Goal: Information Seeking & Learning: Learn about a topic

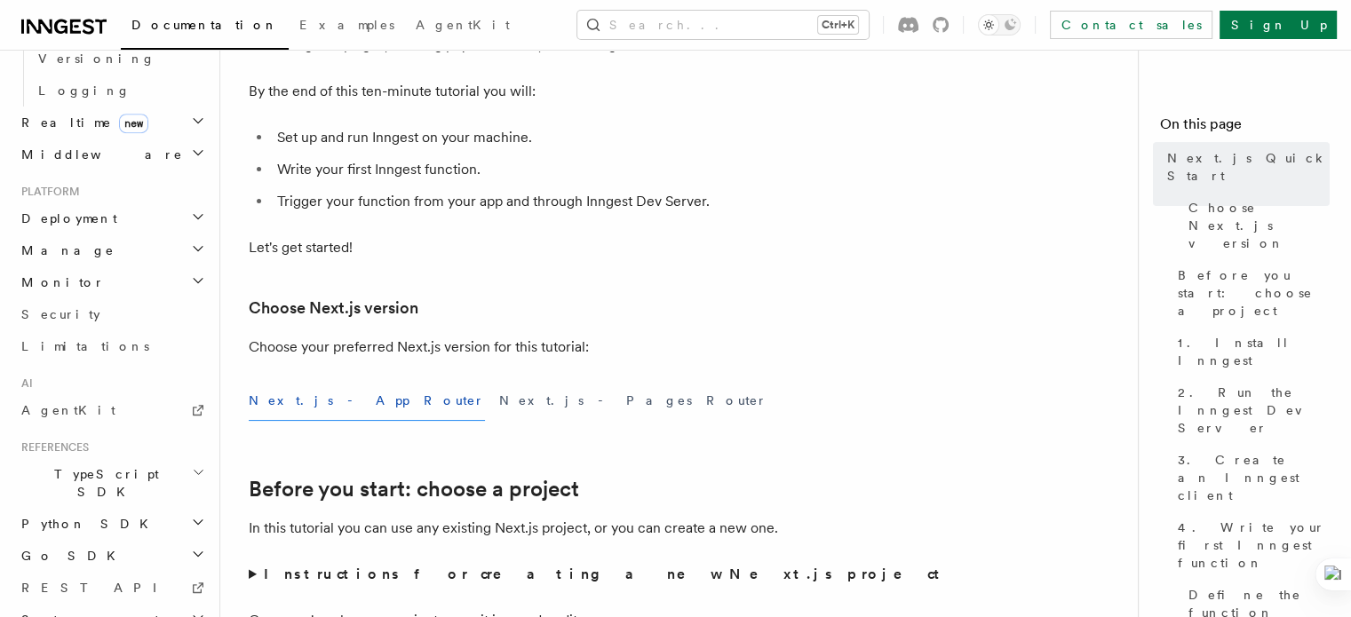
scroll to position [277, 0]
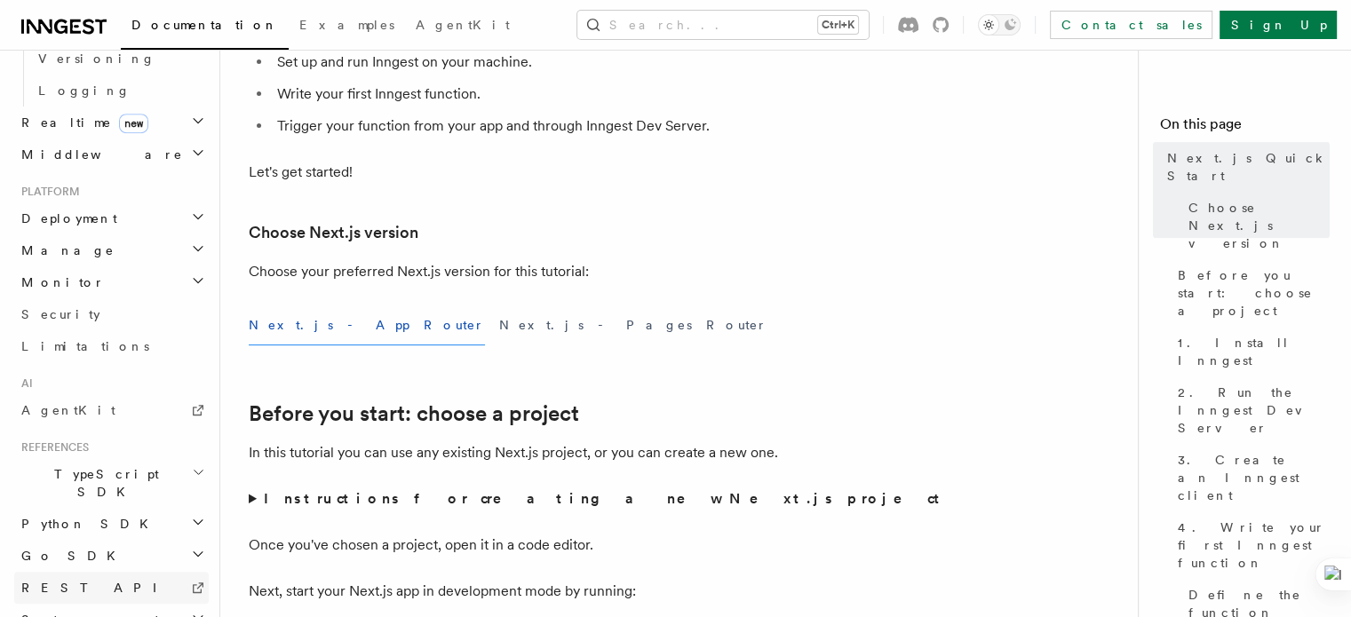
click at [130, 572] on link "REST API" at bounding box center [111, 588] width 194 height 32
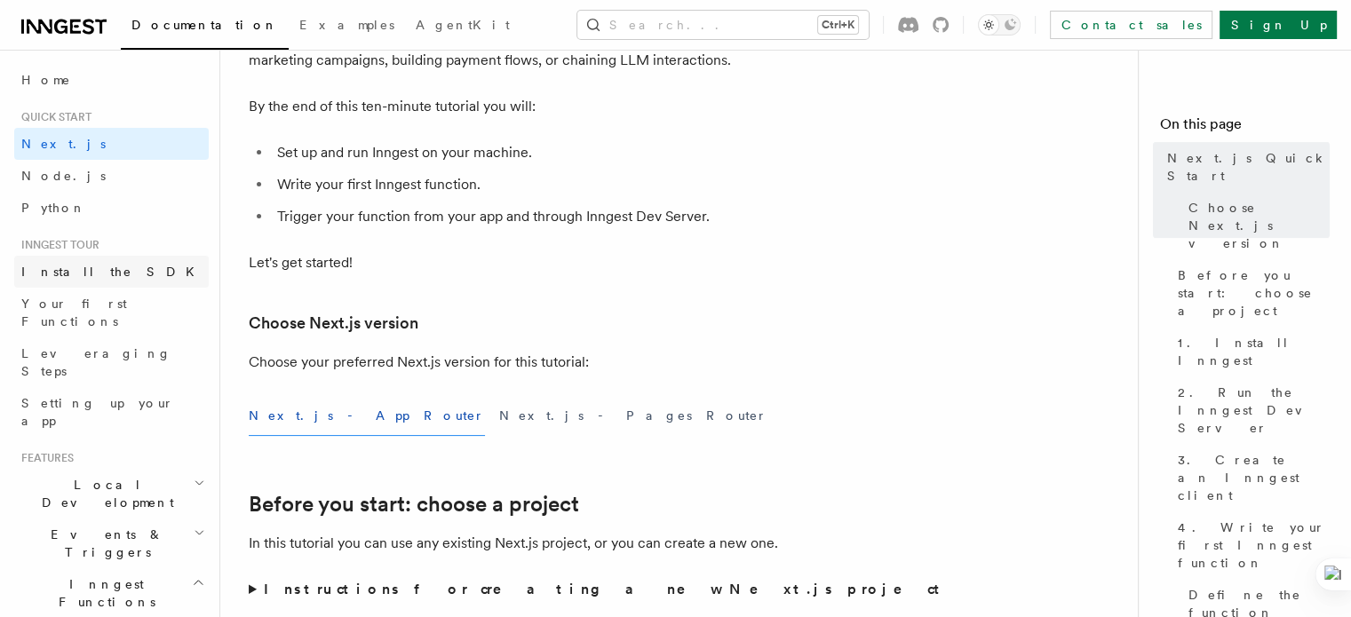
scroll to position [185, 0]
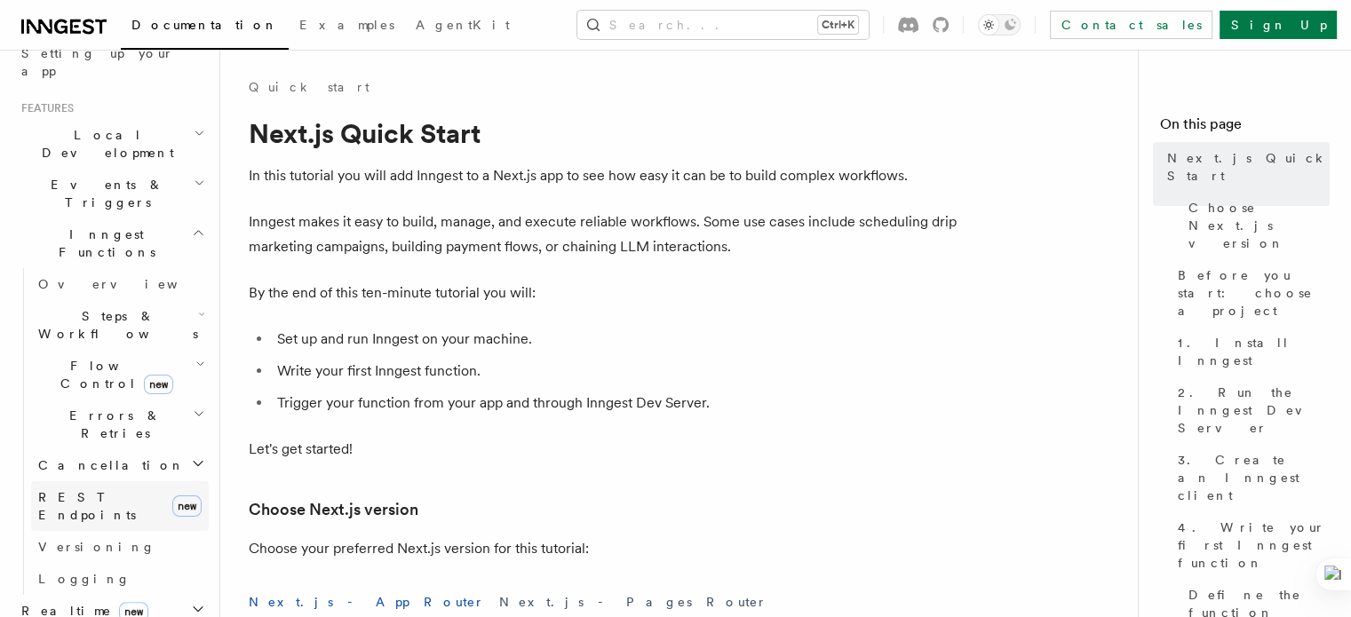
scroll to position [348, 0]
click at [198, 309] on icon "button" at bounding box center [201, 316] width 7 height 14
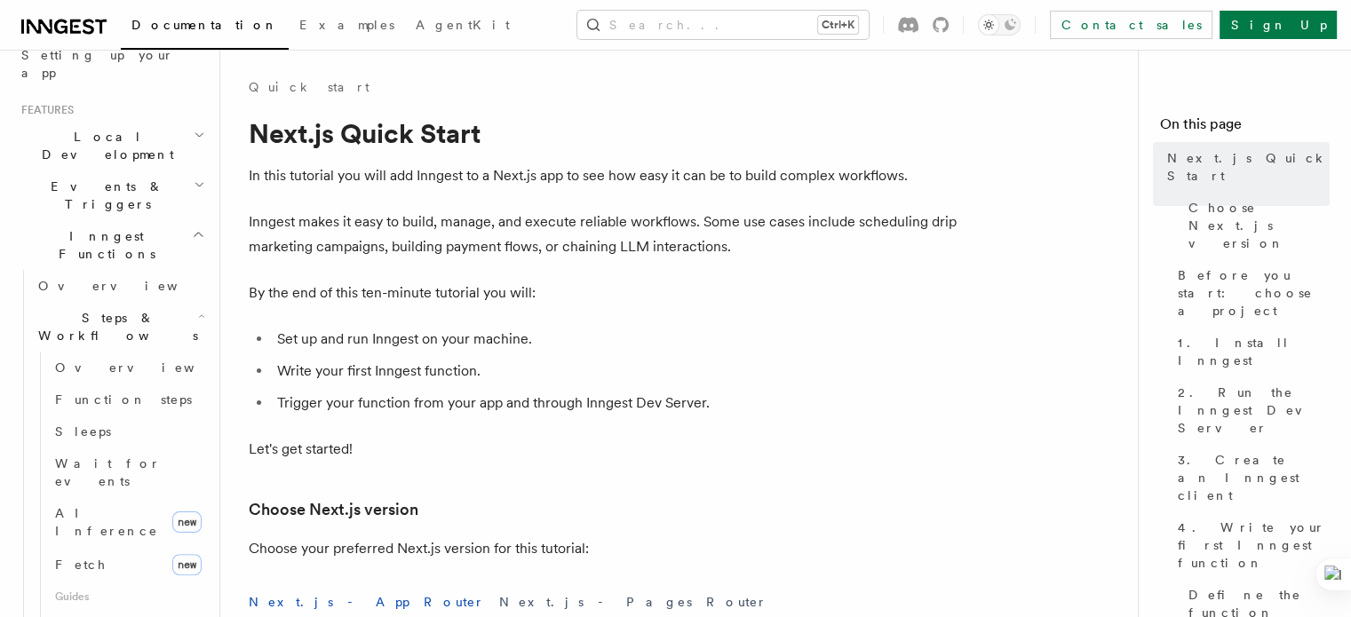
click at [198, 309] on icon "button" at bounding box center [201, 316] width 7 height 14
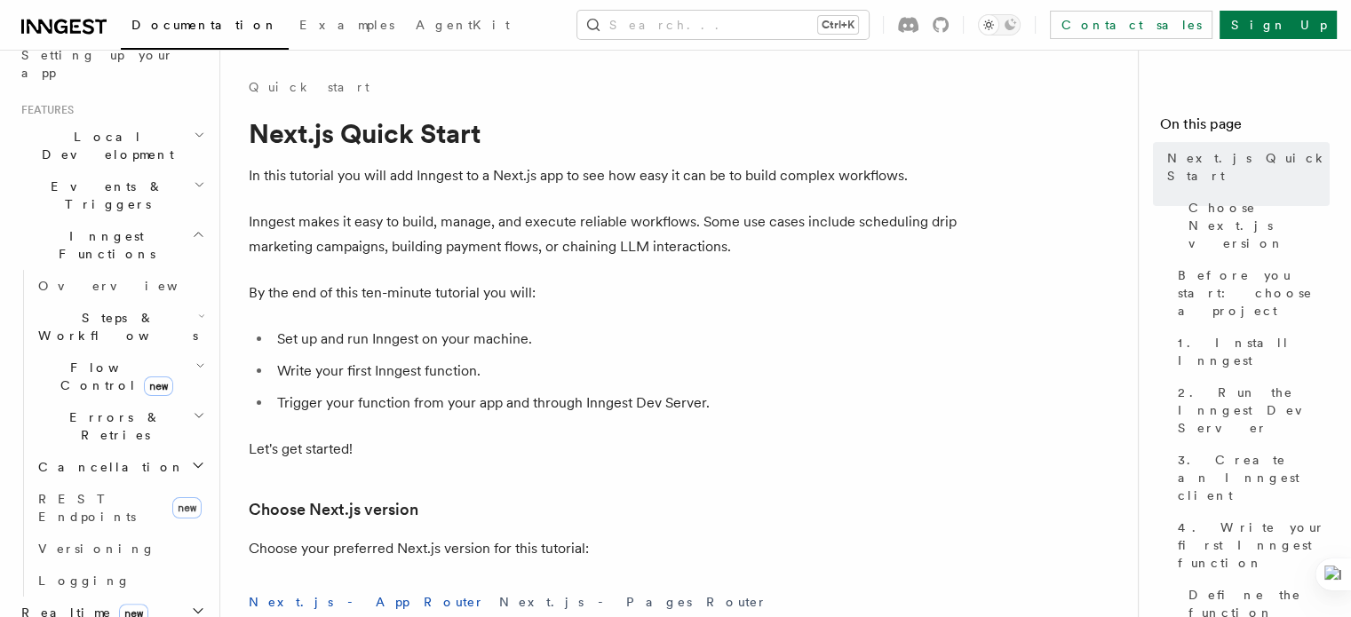
click at [198, 309] on icon "button" at bounding box center [201, 316] width 7 height 14
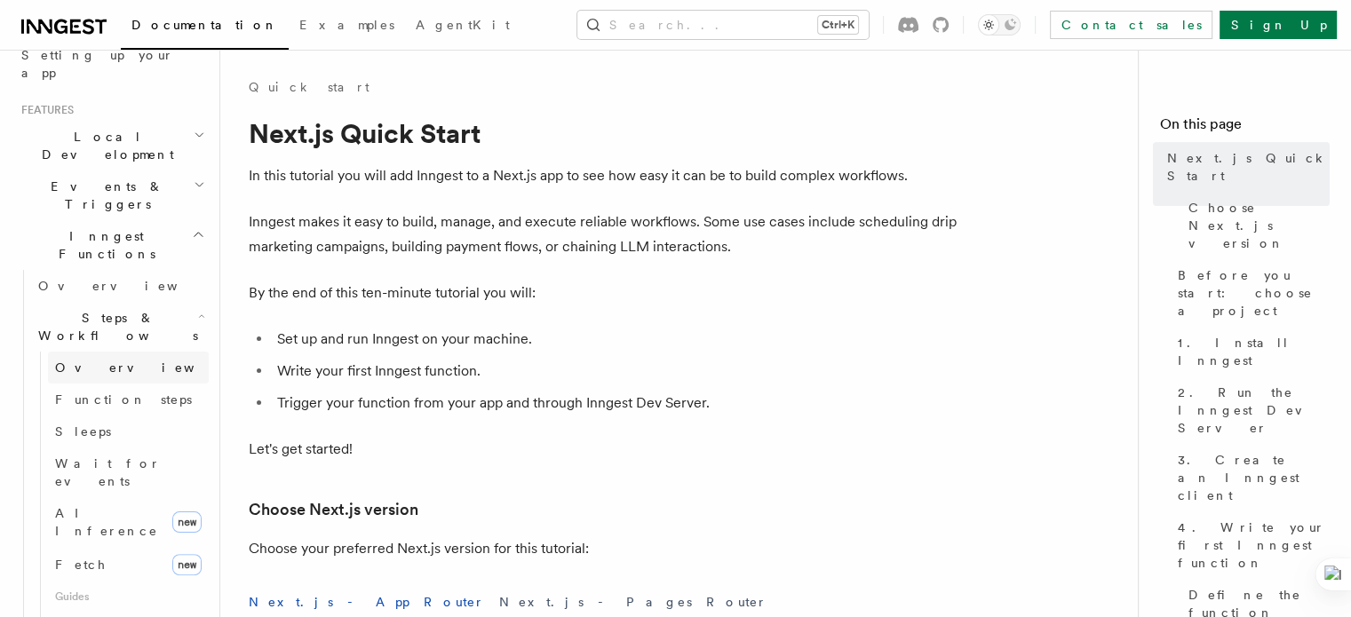
click at [83, 361] on span "Overview" at bounding box center [146, 368] width 183 height 14
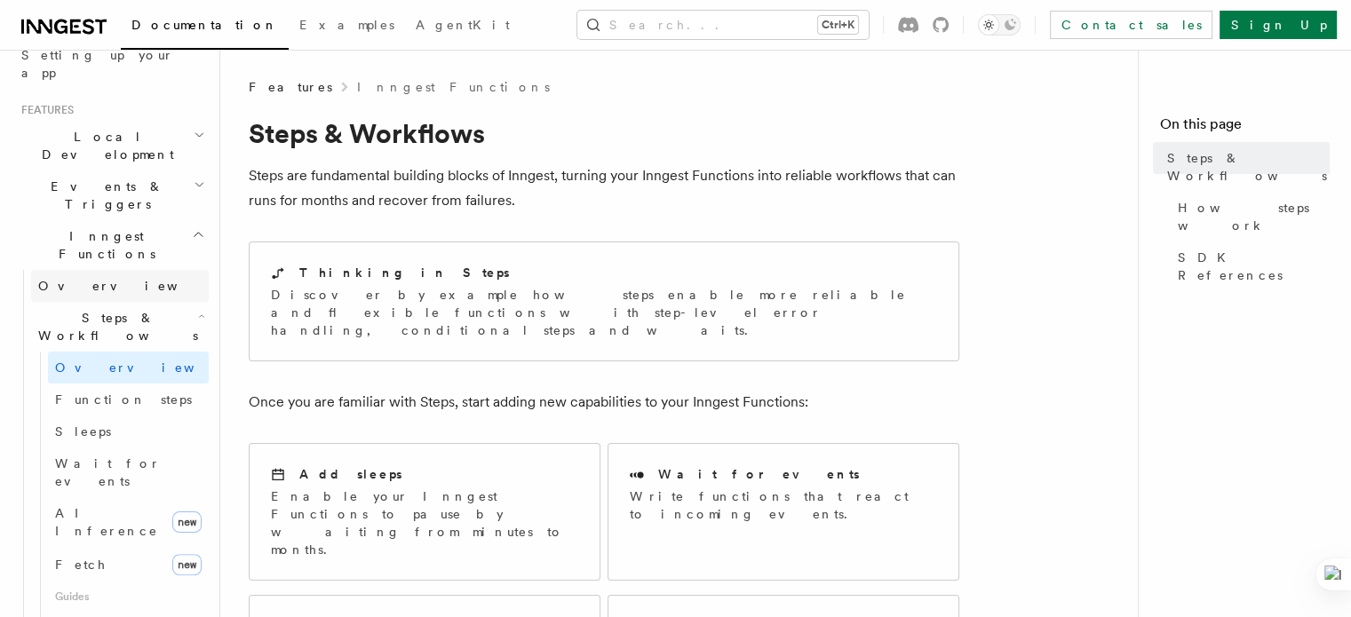
click at [91, 279] on span "Overview" at bounding box center [129, 286] width 183 height 14
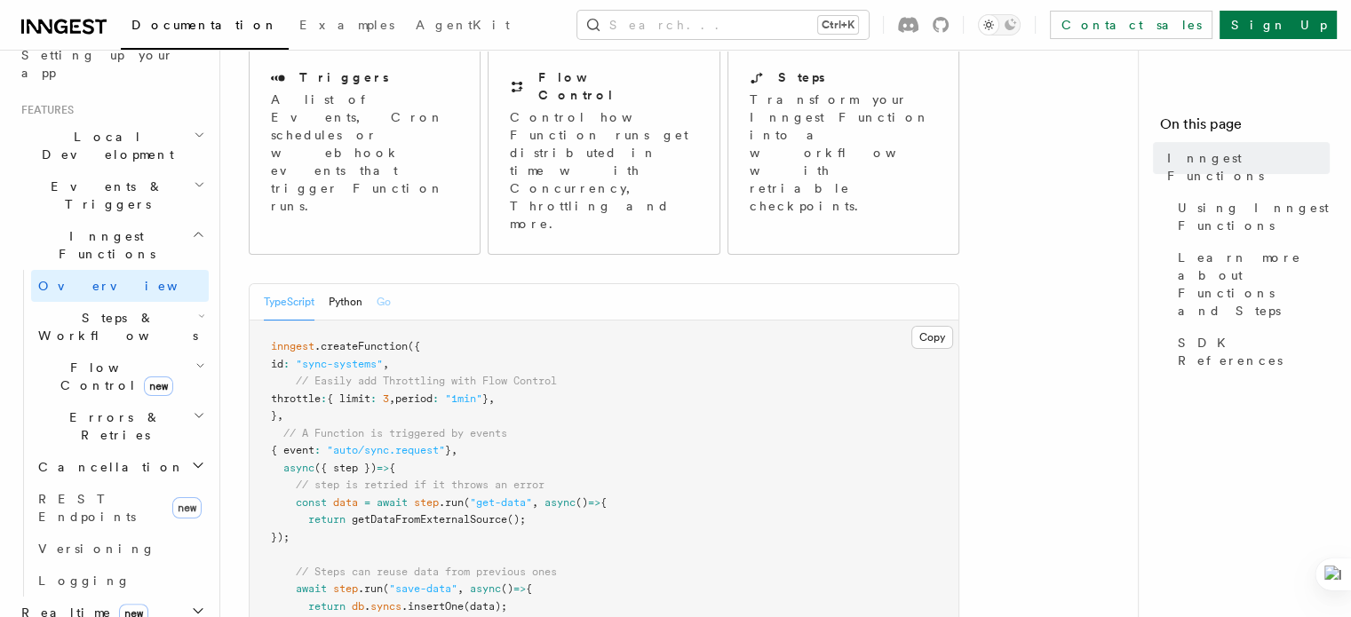
scroll to position [219, 0]
drag, startPoint x: 315, startPoint y: 305, endPoint x: 578, endPoint y: 405, distance: 281.4
click at [578, 405] on pre "inngest .createFunction ({ id : "sync-systems" , // Easily add Throttling with …" at bounding box center [604, 503] width 709 height 365
click at [355, 567] on span "// Steps can reuse data from previous ones" at bounding box center [426, 573] width 261 height 12
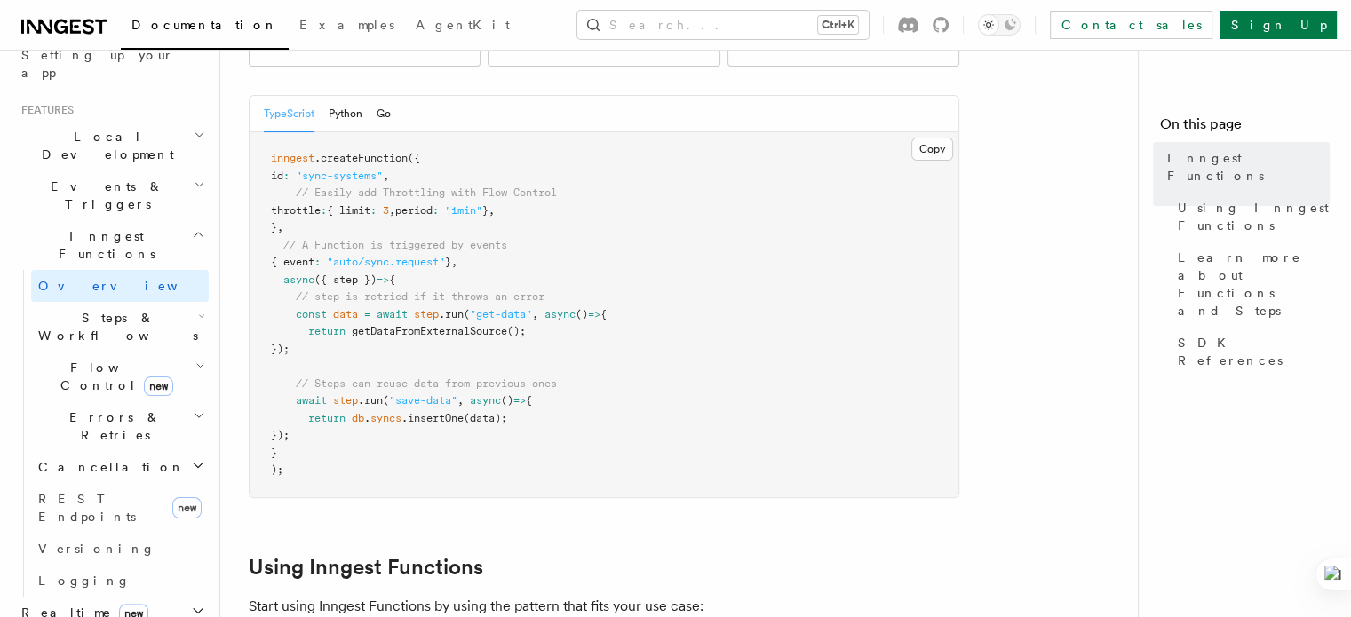
scroll to position [412, 0]
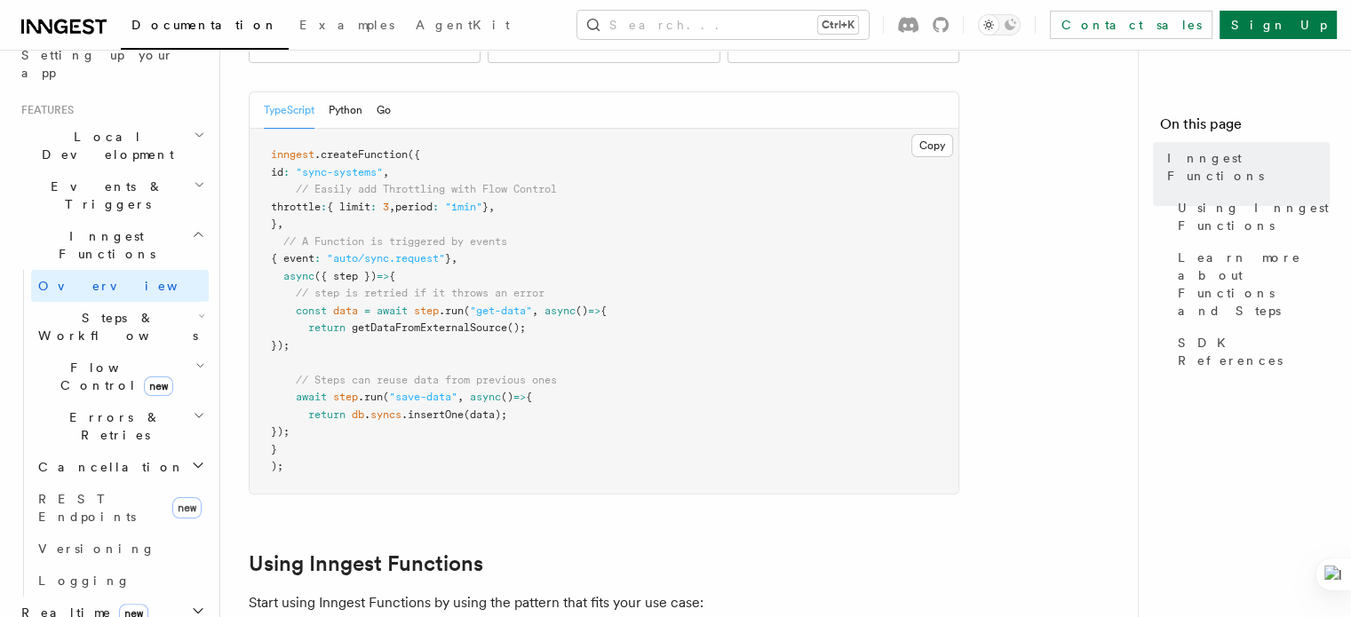
click at [58, 302] on h2 "Steps & Workflows" at bounding box center [120, 327] width 178 height 50
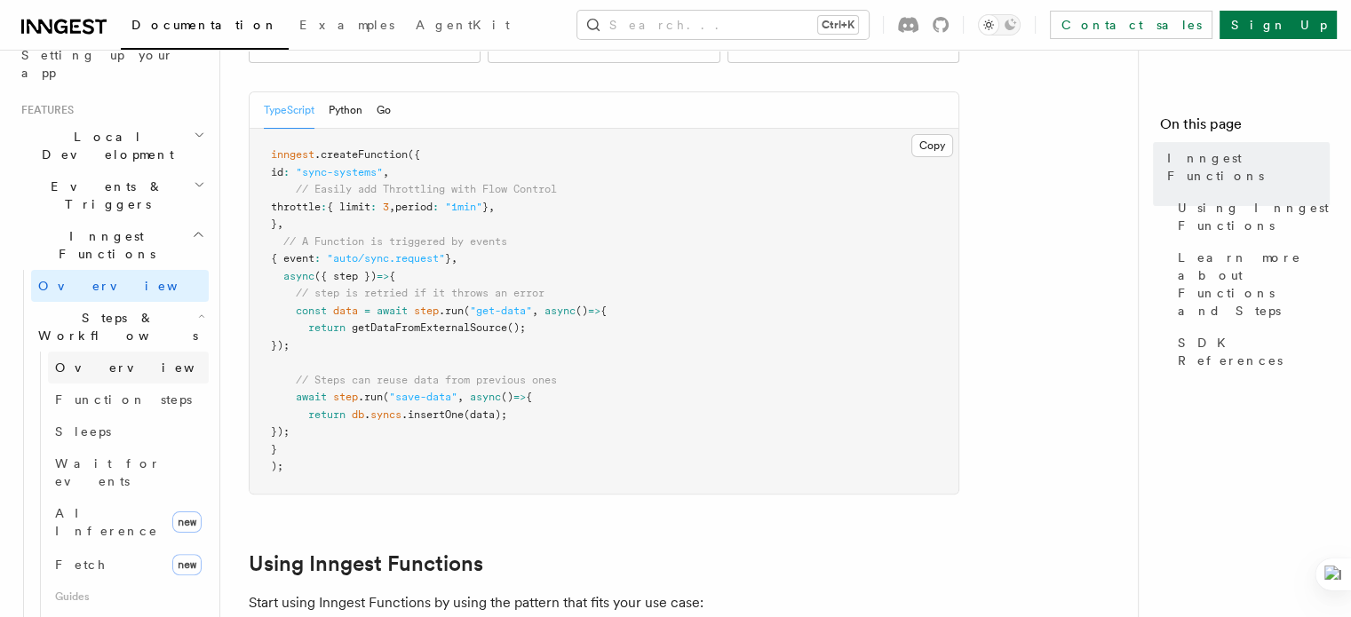
click at [64, 361] on span "Overview" at bounding box center [146, 368] width 183 height 14
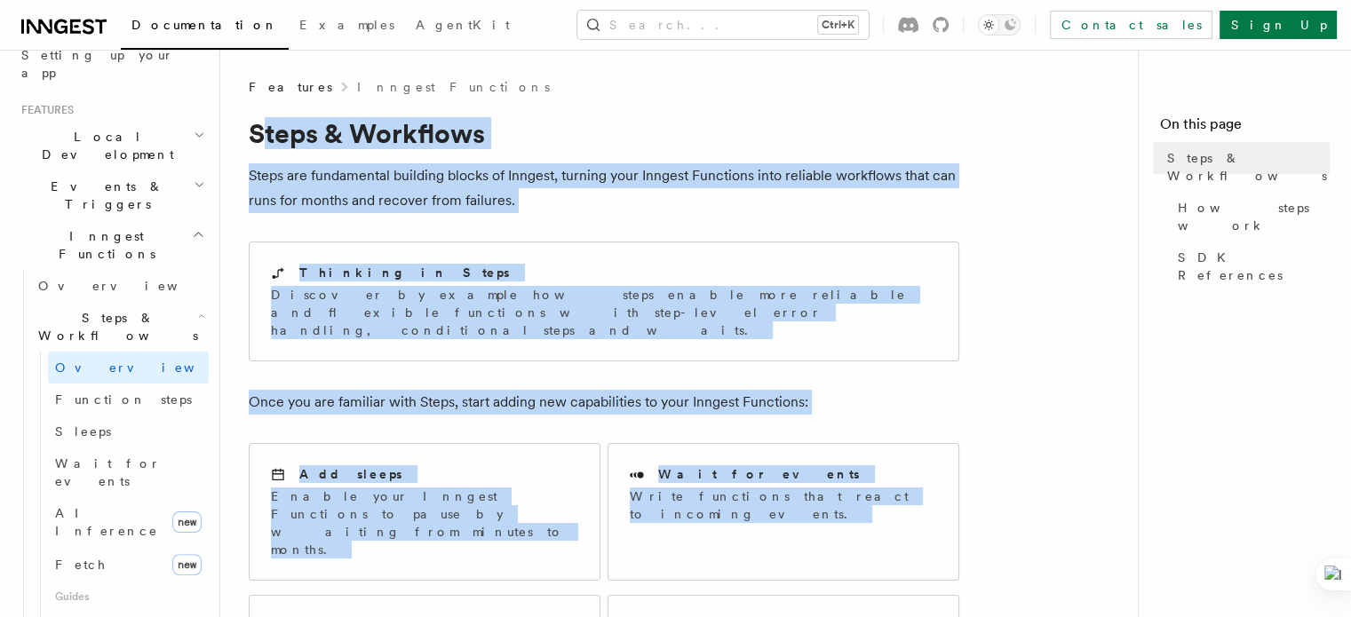
drag, startPoint x: 258, startPoint y: 127, endPoint x: 346, endPoint y: 659, distance: 539.1
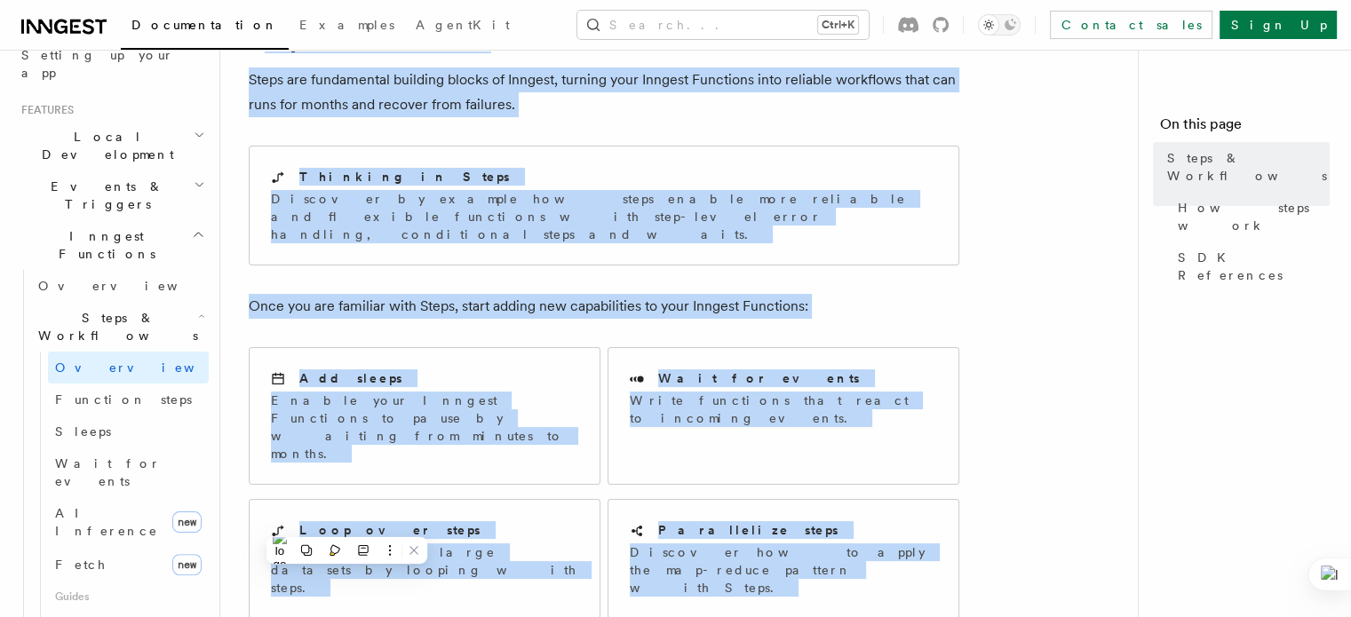
click at [668, 340] on div "Add sleeps Enable your Inngest Functions to pause by waiting from minutes to mo…" at bounding box center [604, 483] width 710 height 286
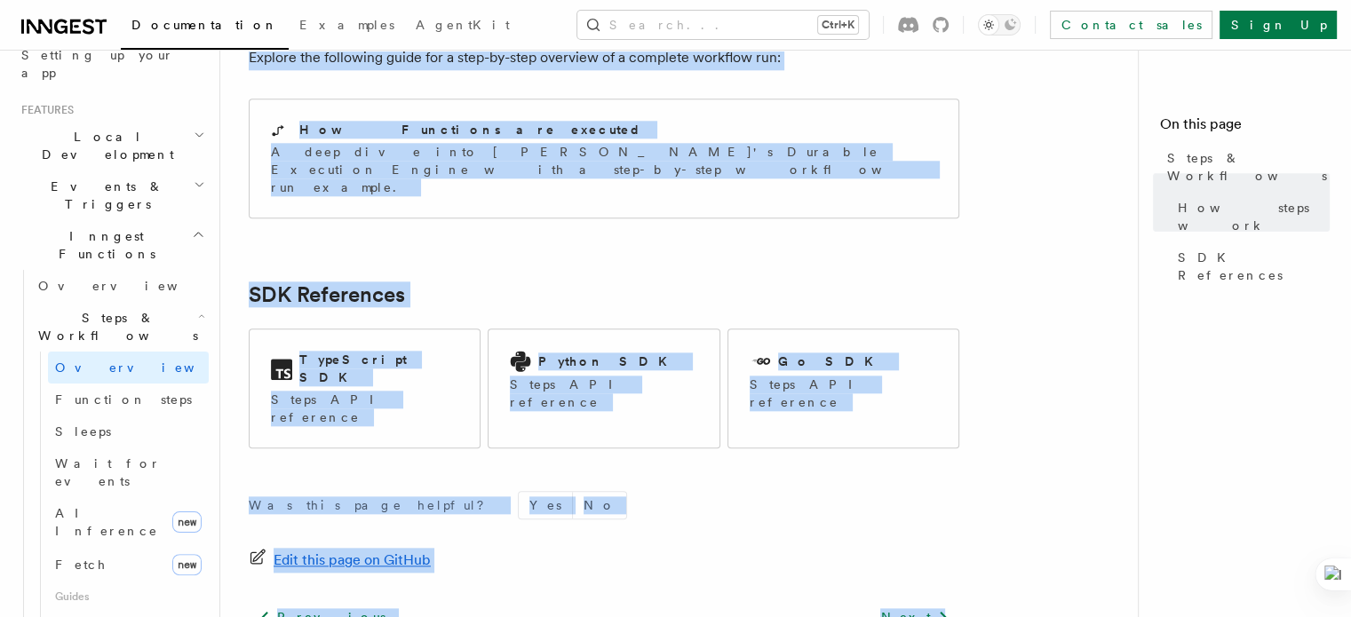
scroll to position [1986, 0]
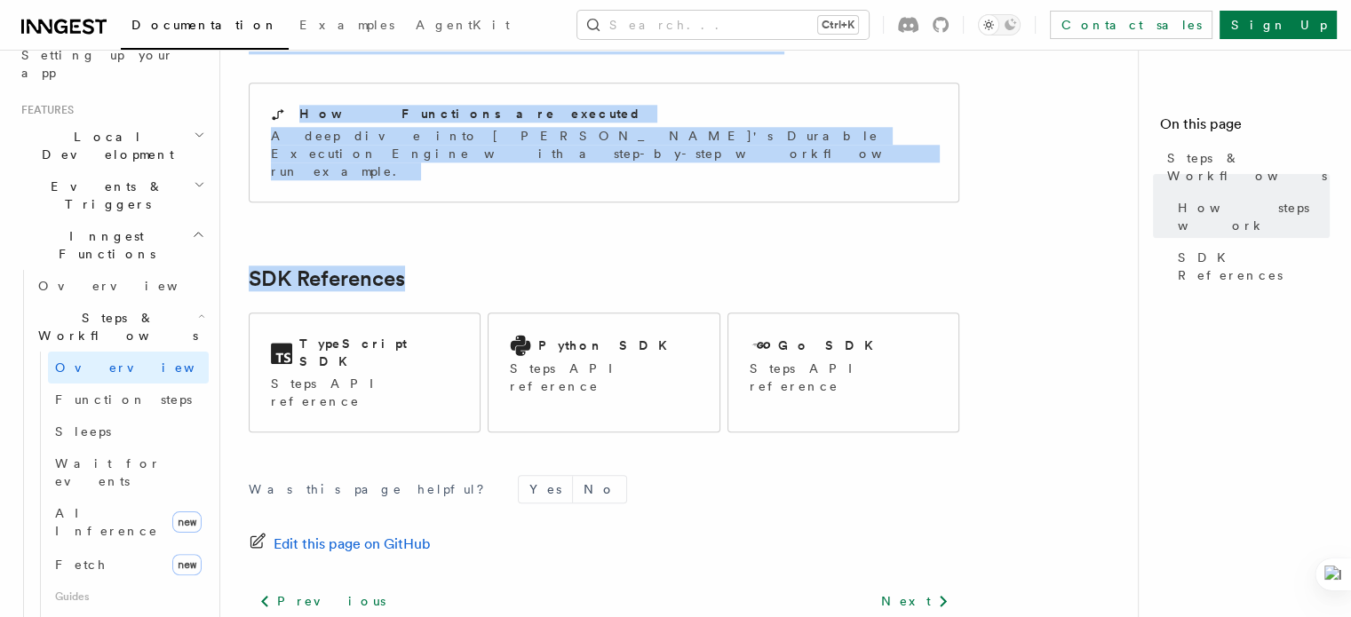
drag, startPoint x: 249, startPoint y: 131, endPoint x: 844, endPoint y: 91, distance: 596.3
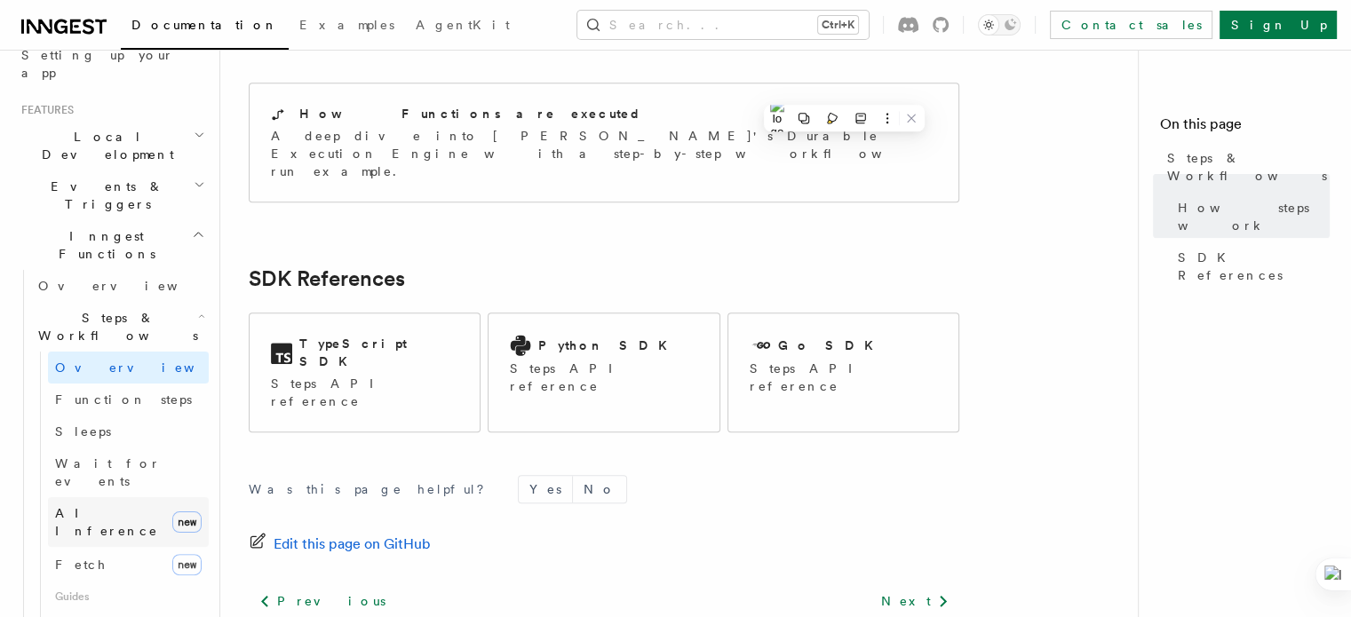
click at [91, 506] on span "AI Inference" at bounding box center [106, 522] width 103 height 32
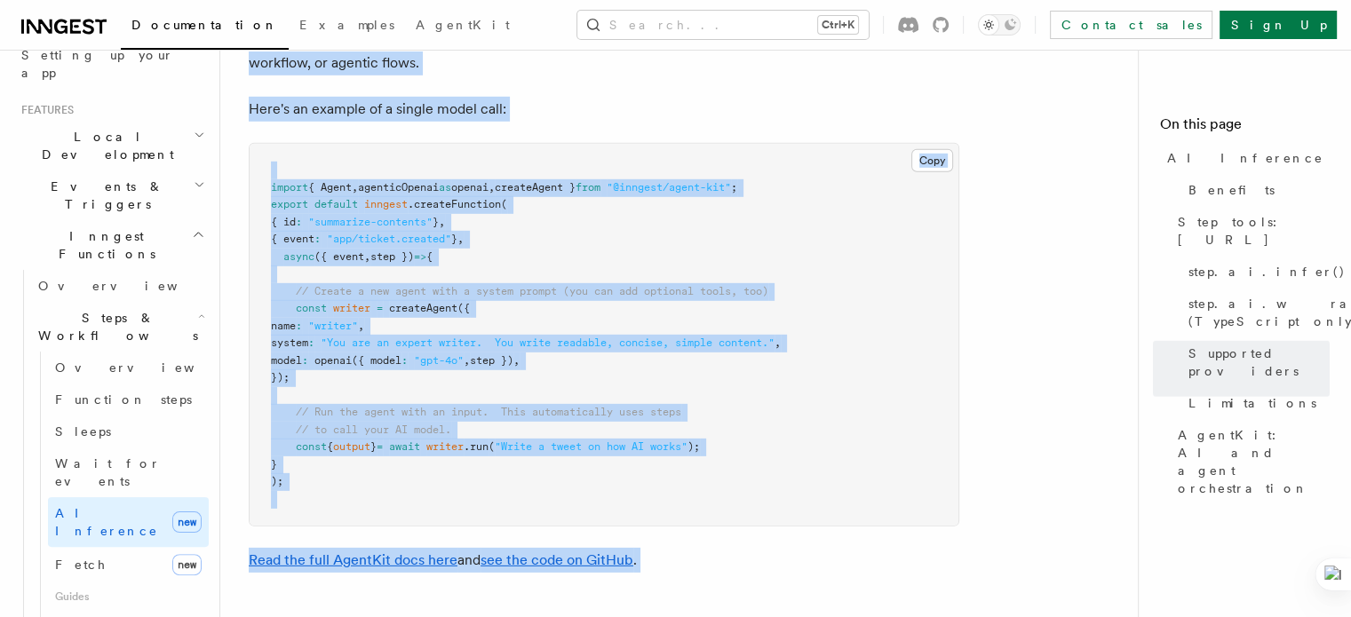
scroll to position [5549, 0]
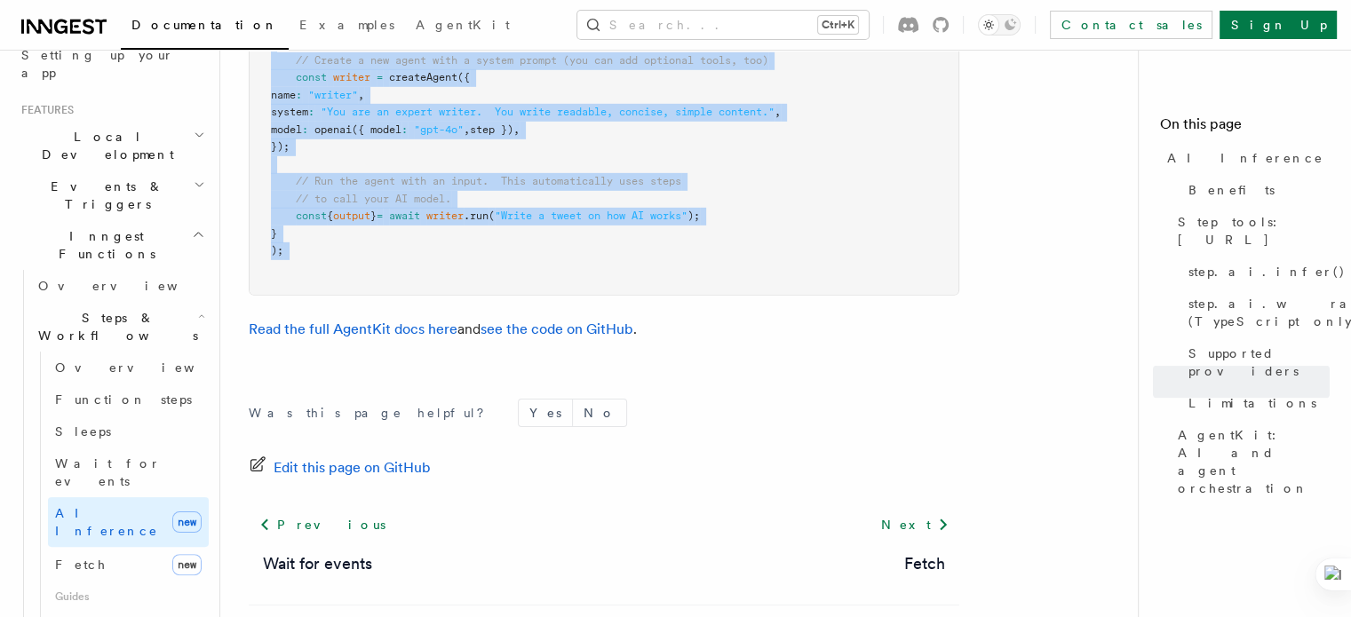
drag, startPoint x: 250, startPoint y: 136, endPoint x: 638, endPoint y: 190, distance: 392.7
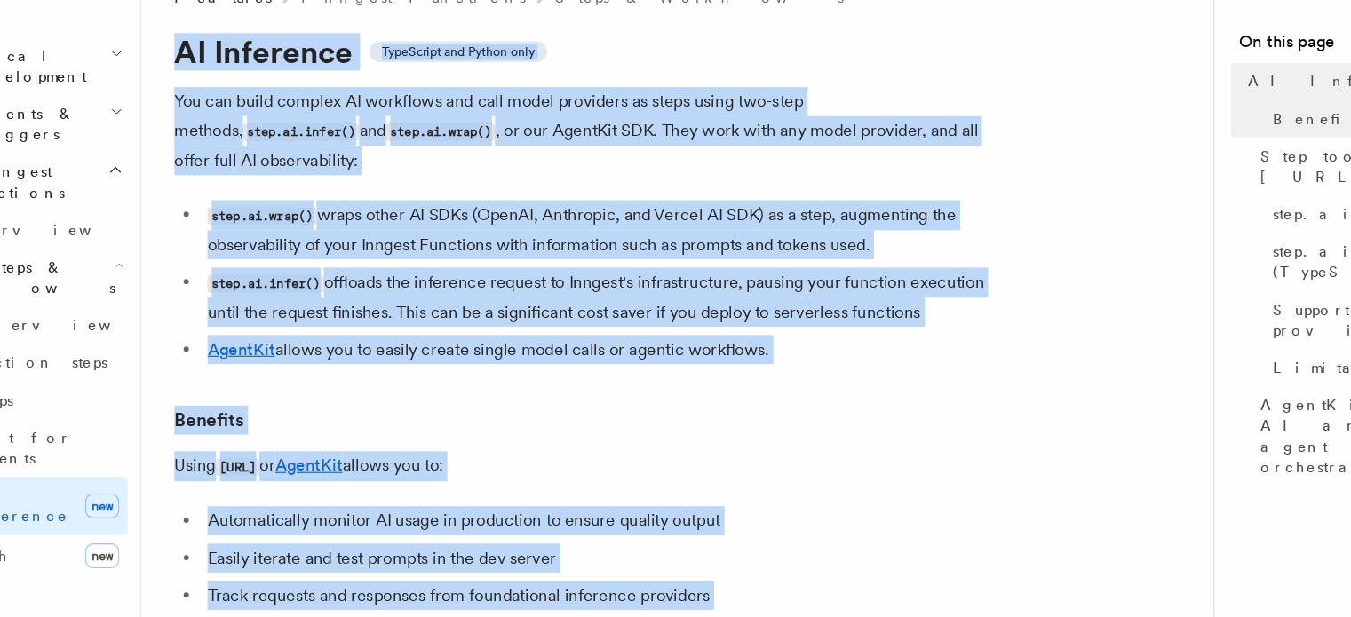
scroll to position [0, 0]
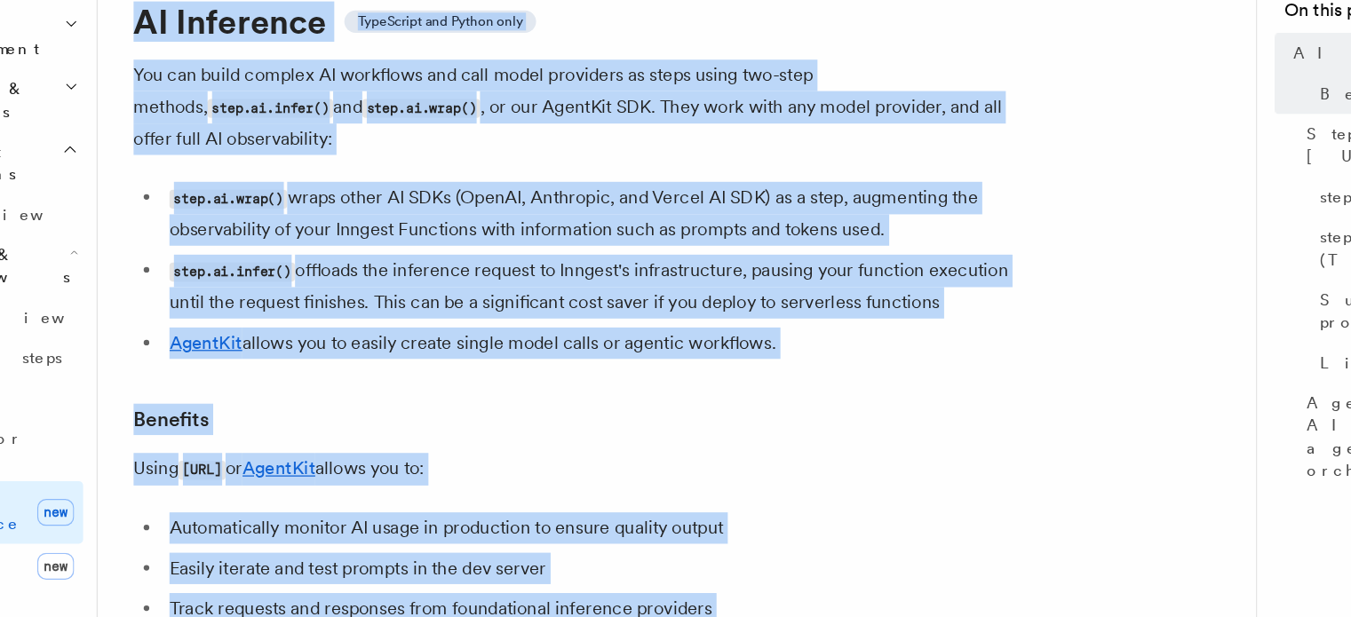
click at [892, 522] on li "Automatically monitor AI usage in production to ensure quality output" at bounding box center [615, 534] width 687 height 25
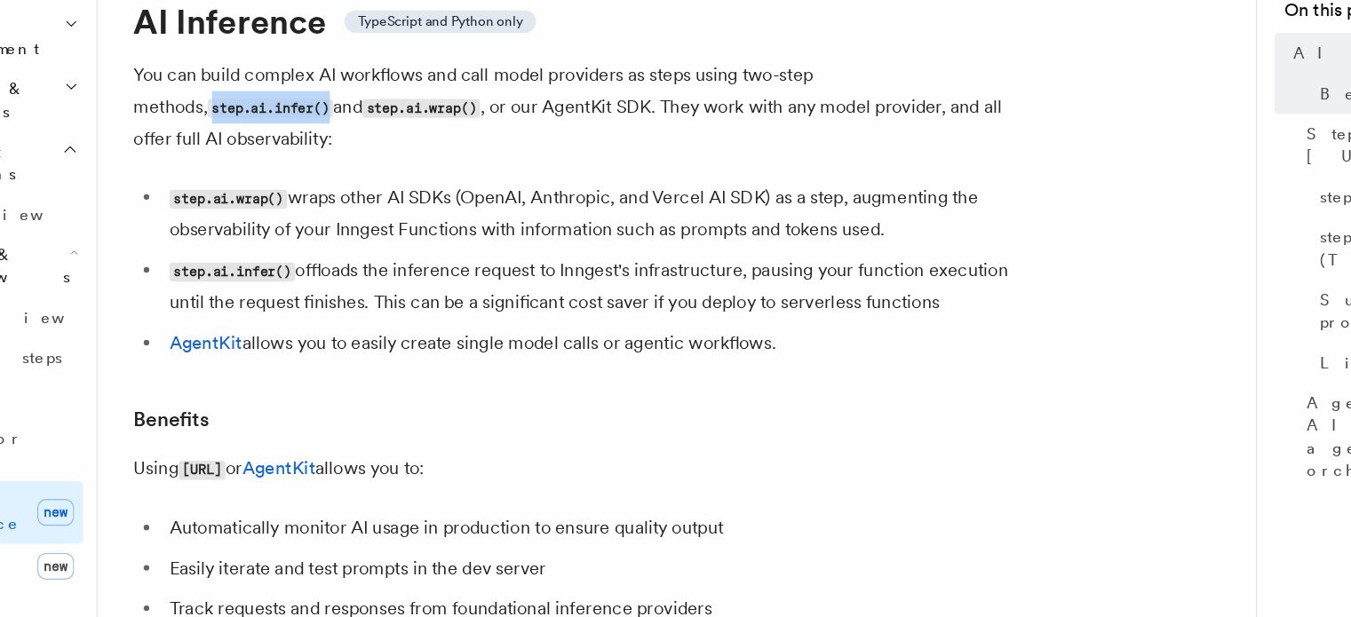
drag, startPoint x: 853, startPoint y: 178, endPoint x: 958, endPoint y: 163, distance: 106.0
click at [958, 163] on p "You can build complex AI workflows and call model providers as steps using two-…" at bounding box center [604, 200] width 710 height 75
